Goal: Information Seeking & Learning: Learn about a topic

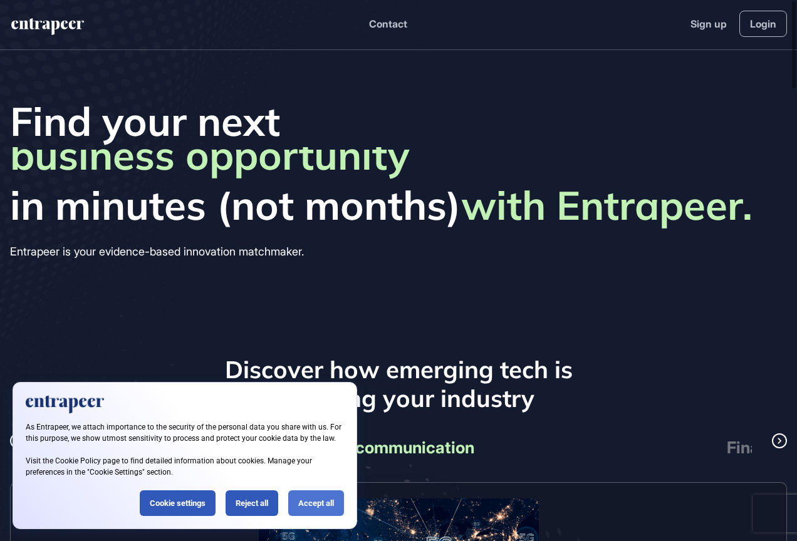
click at [321, 498] on div "Accept all" at bounding box center [316, 504] width 56 height 26
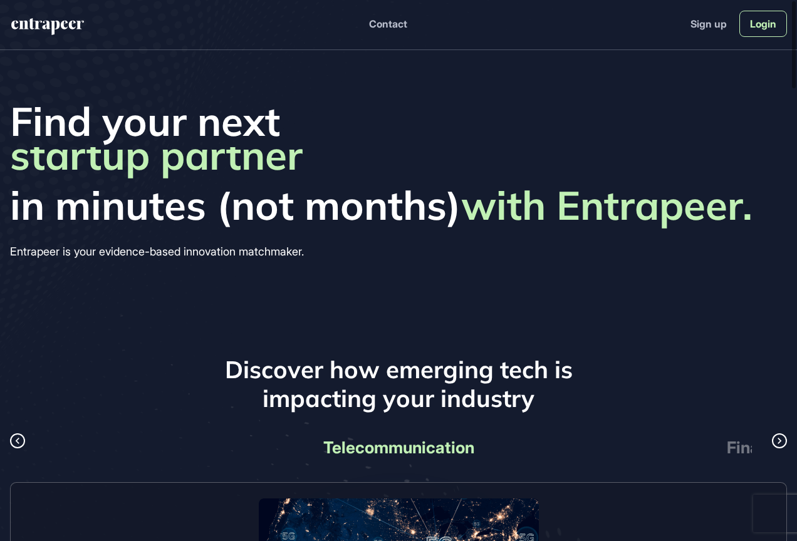
click at [767, 26] on link "Login" at bounding box center [763, 24] width 48 height 26
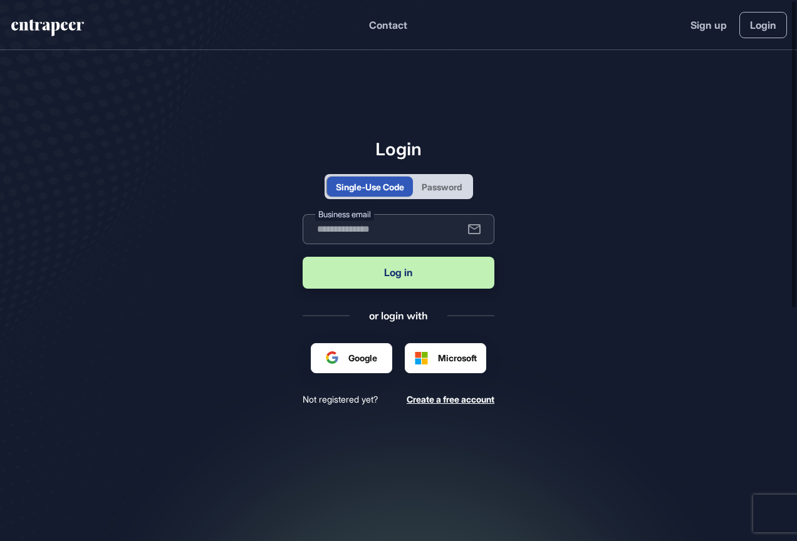
click at [387, 228] on input "text" at bounding box center [399, 229] width 192 height 30
type input "**********"
click at [388, 275] on button "Log in" at bounding box center [399, 273] width 192 height 32
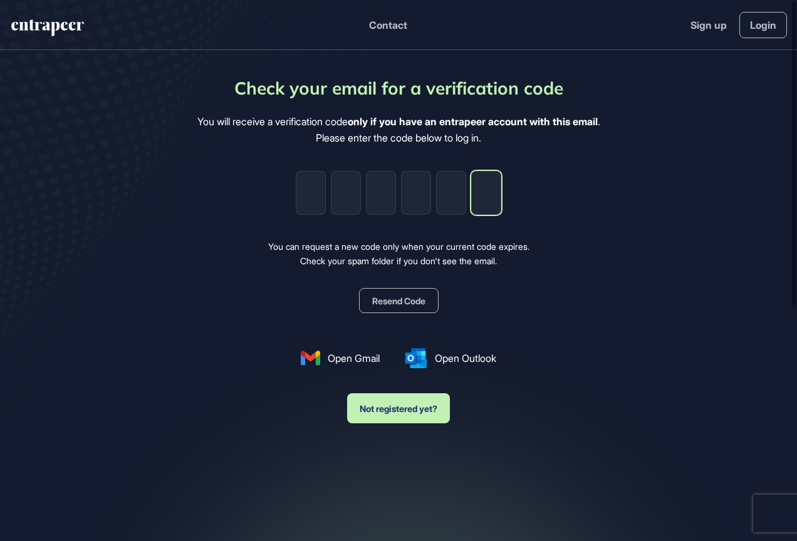
paste input "*"
type input "*"
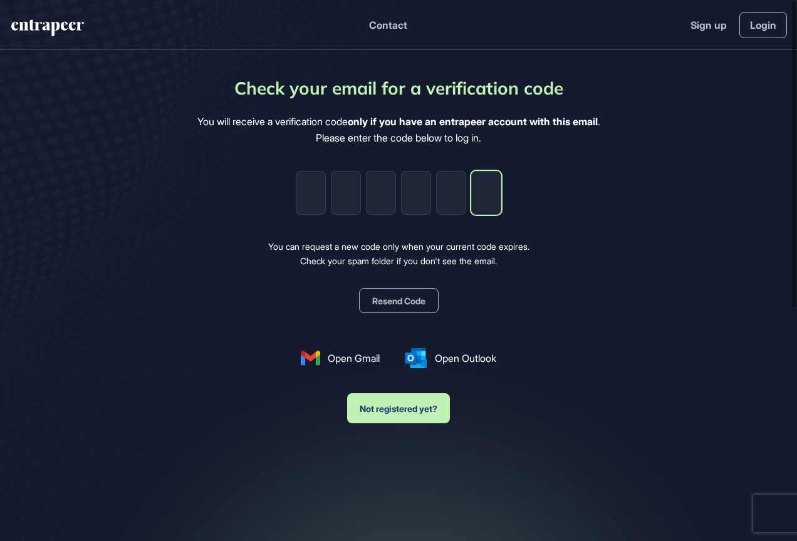
type input "*"
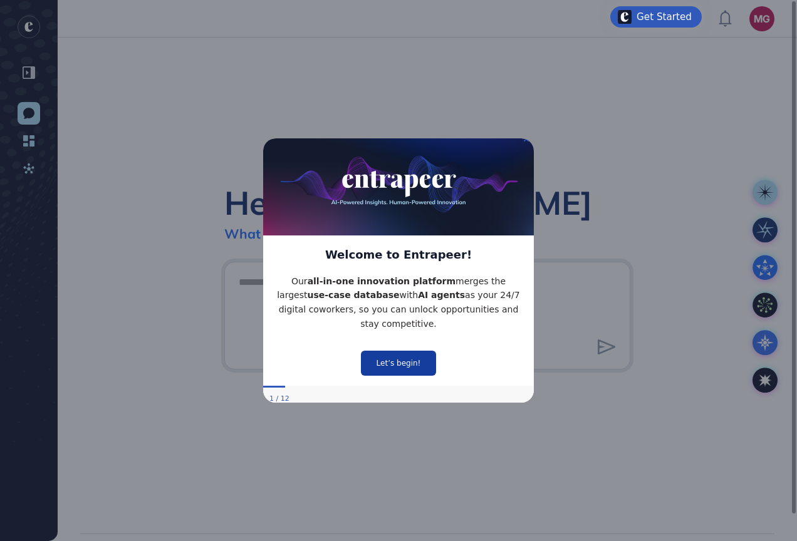
click at [394, 357] on button "Let’s begin!" at bounding box center [398, 362] width 75 height 25
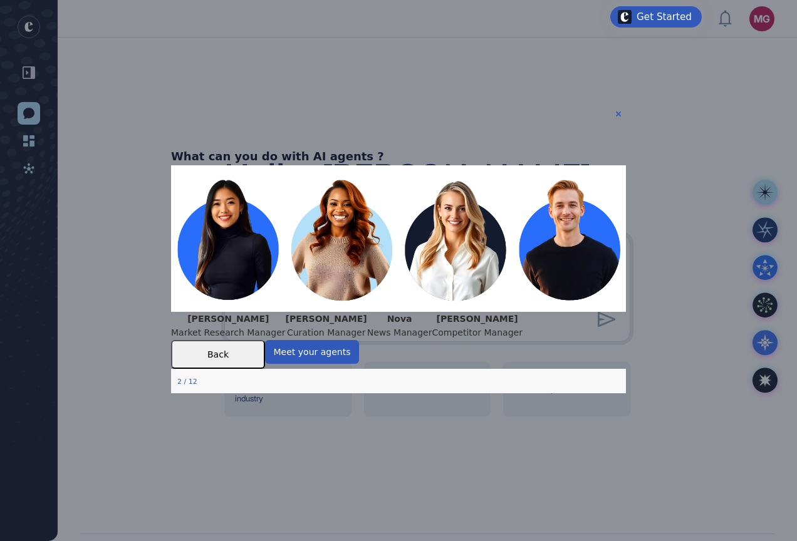
click at [265, 369] on button "Back" at bounding box center [218, 354] width 94 height 29
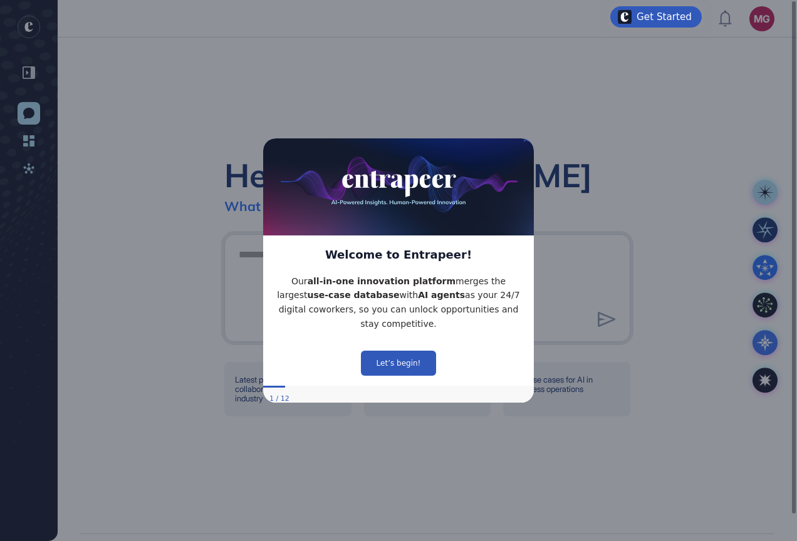
click at [577, 138] on div "Hello, [PERSON_NAME] What [PERSON_NAME] your interest [DATE]? Latest partnershi…" at bounding box center [427, 286] width 739 height 496
click at [526, 141] on icon "Close Preview" at bounding box center [526, 138] width 5 height 5
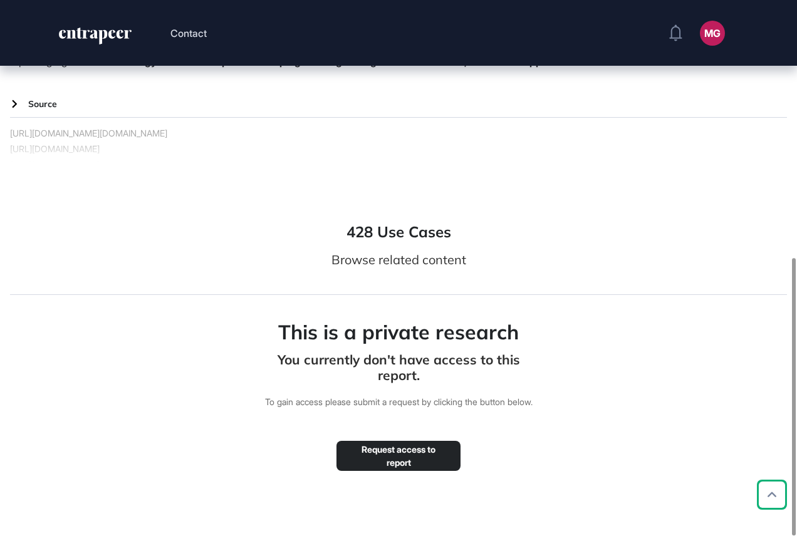
scroll to position [501, 0]
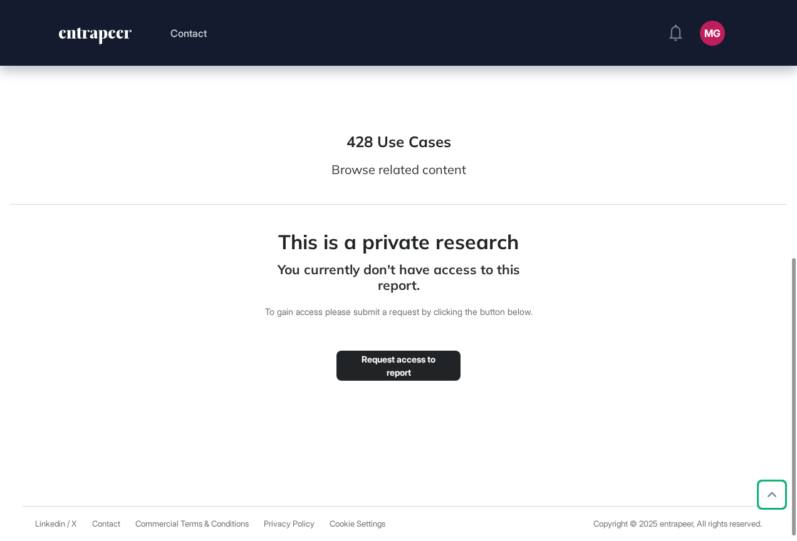
click at [425, 379] on button "Request access to report" at bounding box center [399, 366] width 124 height 30
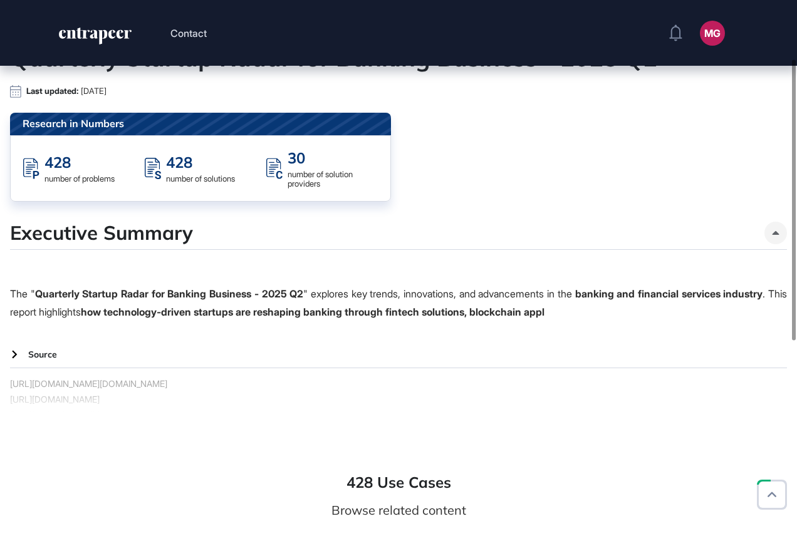
scroll to position [58, 0]
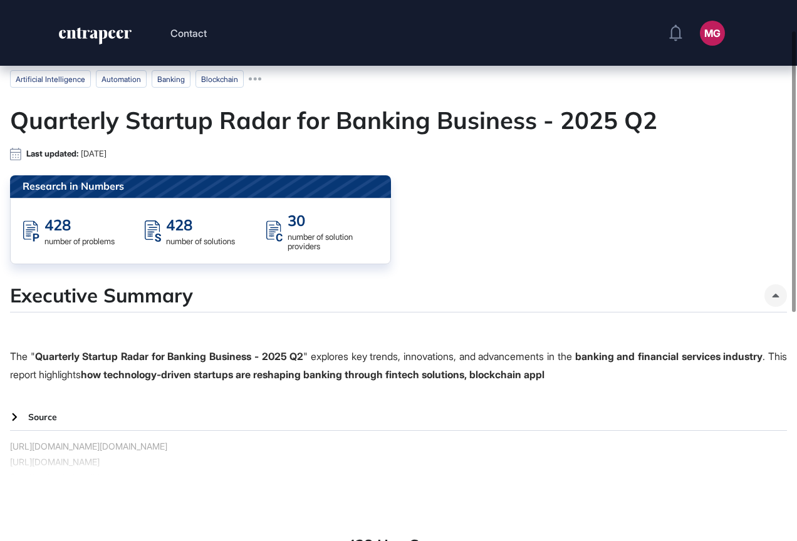
click at [773, 486] on link "https://www.privatebankerinternational.com/news/addepar-secures-230m-in-series-…" at bounding box center [398, 478] width 777 height 16
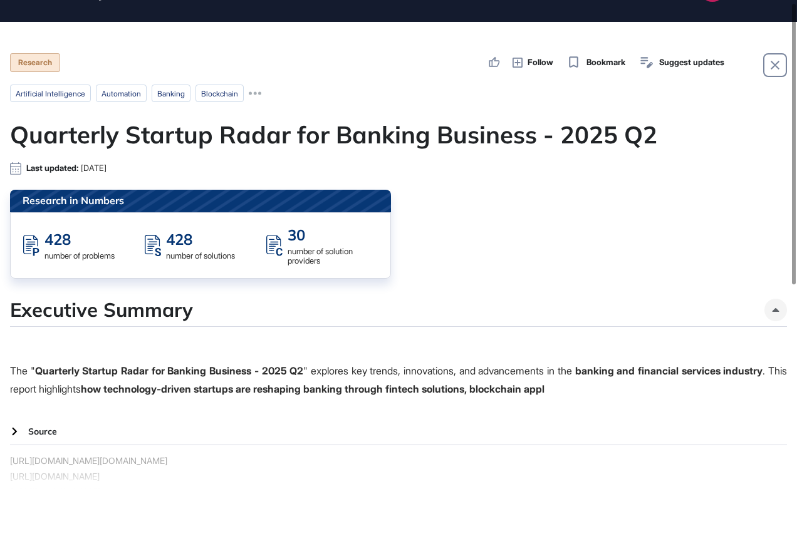
scroll to position [0, 0]
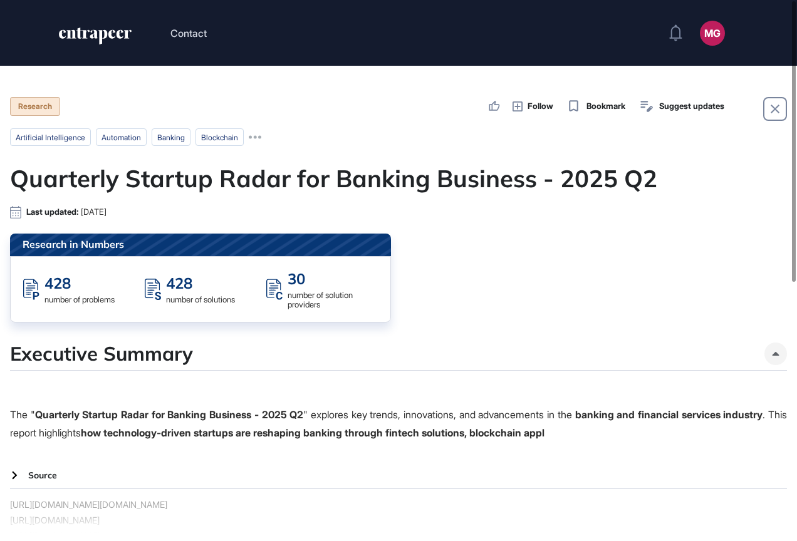
click at [578, 107] on icon at bounding box center [574, 106] width 16 height 16
click at [203, 172] on h1 "Quarterly Startup Radar for Banking Business - 2025 Q2" at bounding box center [398, 179] width 777 height 29
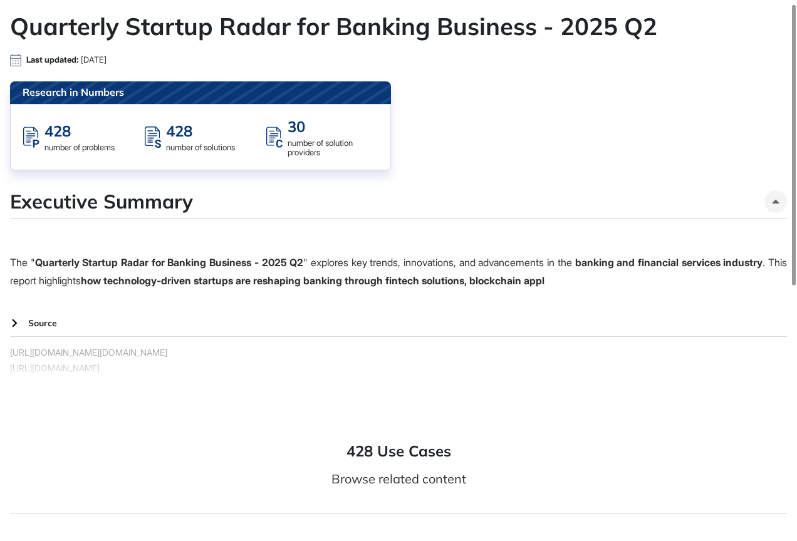
scroll to position [376, 0]
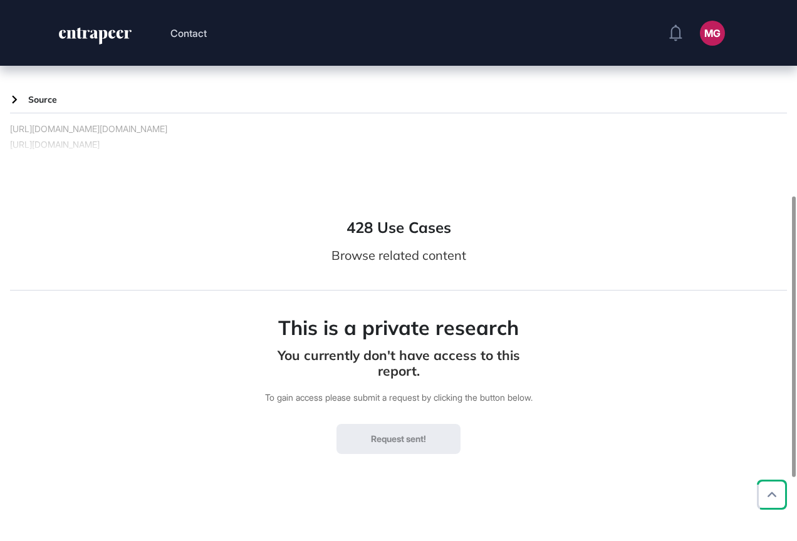
click at [14, 98] on icon at bounding box center [14, 99] width 5 height 8
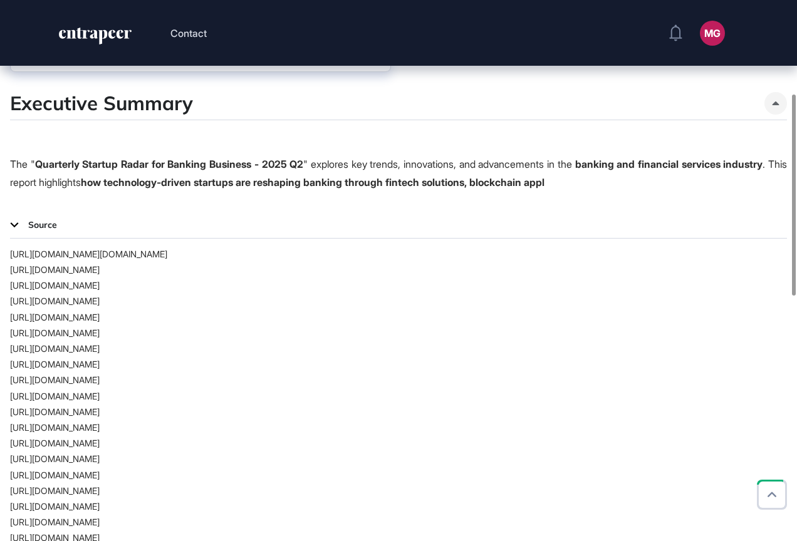
scroll to position [0, 0]
